Goal: Information Seeking & Learning: Learn about a topic

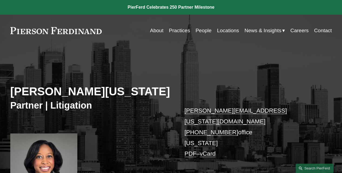
click at [154, 29] on link "About" at bounding box center [157, 30] width 14 height 10
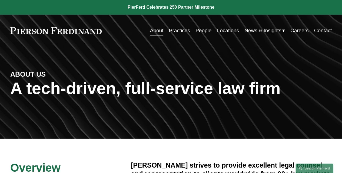
click at [175, 31] on link "Practices" at bounding box center [179, 30] width 21 height 10
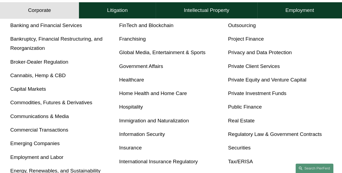
scroll to position [209, 0]
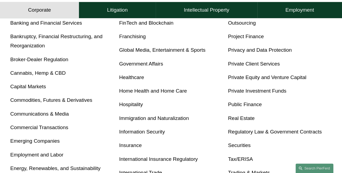
click at [135, 147] on link "Insurance" at bounding box center [130, 145] width 23 height 6
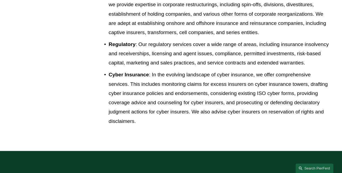
scroll to position [671, 0]
